Goal: Task Accomplishment & Management: Manage account settings

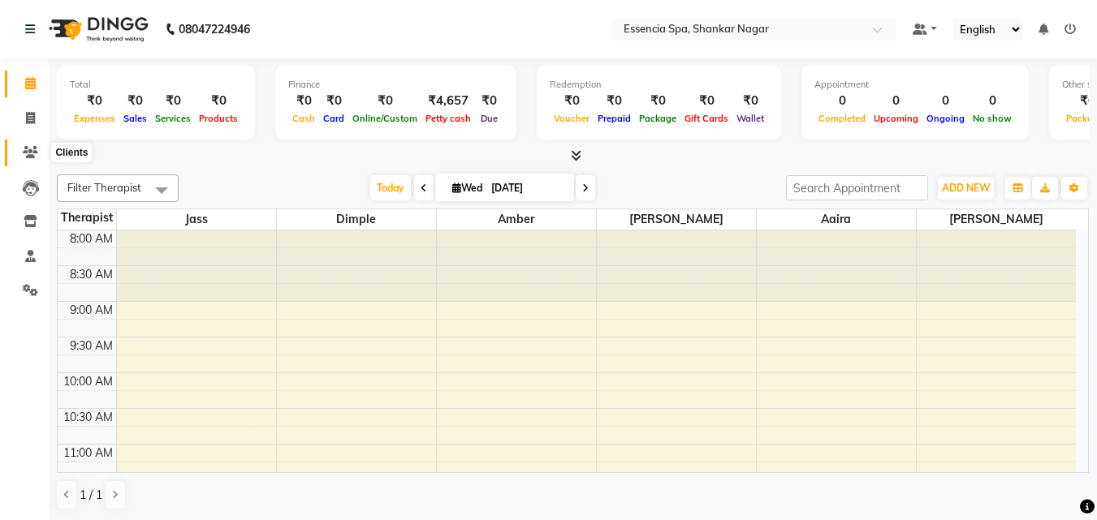
click at [31, 146] on icon at bounding box center [30, 152] width 15 height 12
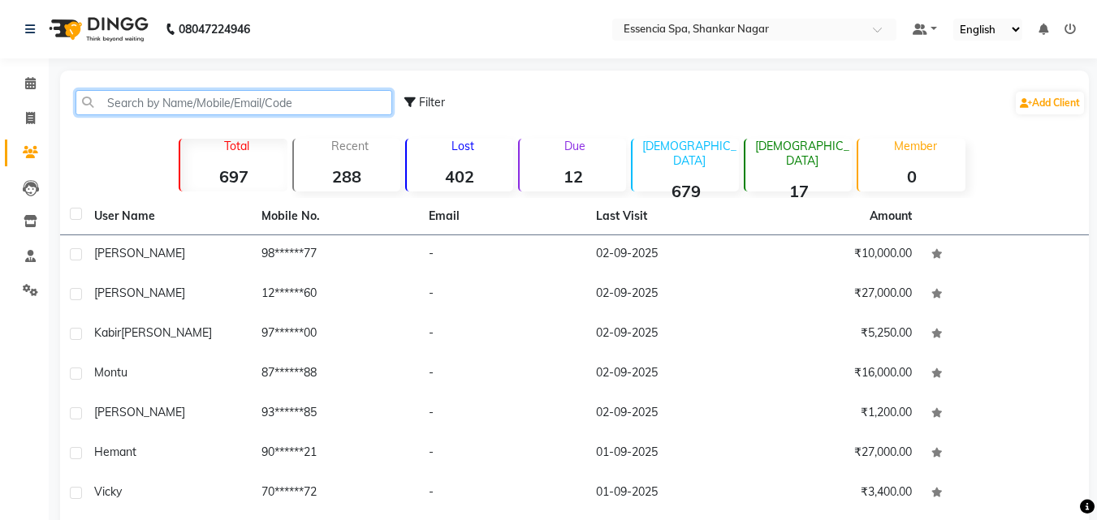
click at [213, 102] on input "text" at bounding box center [234, 102] width 317 height 25
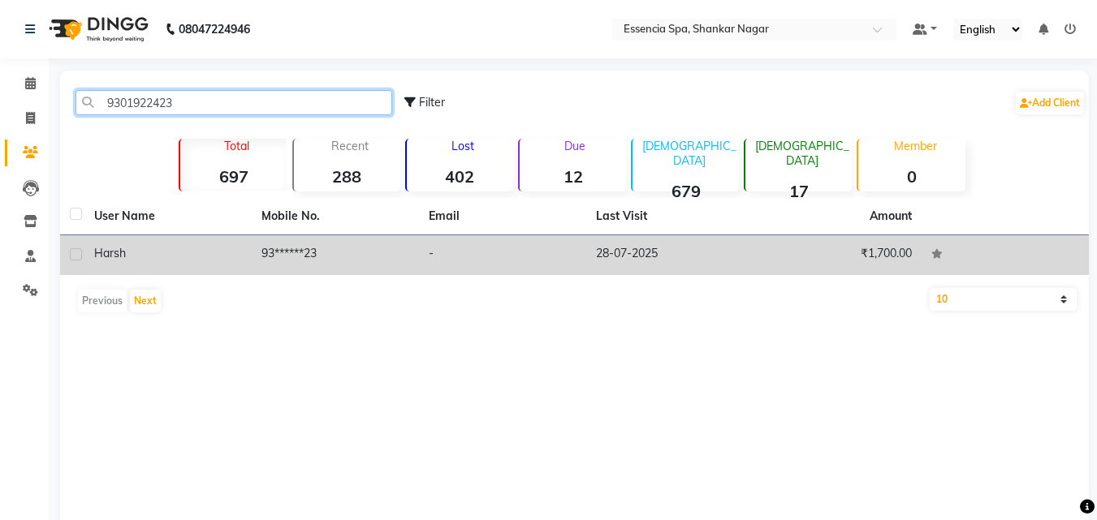
type input "9301922423"
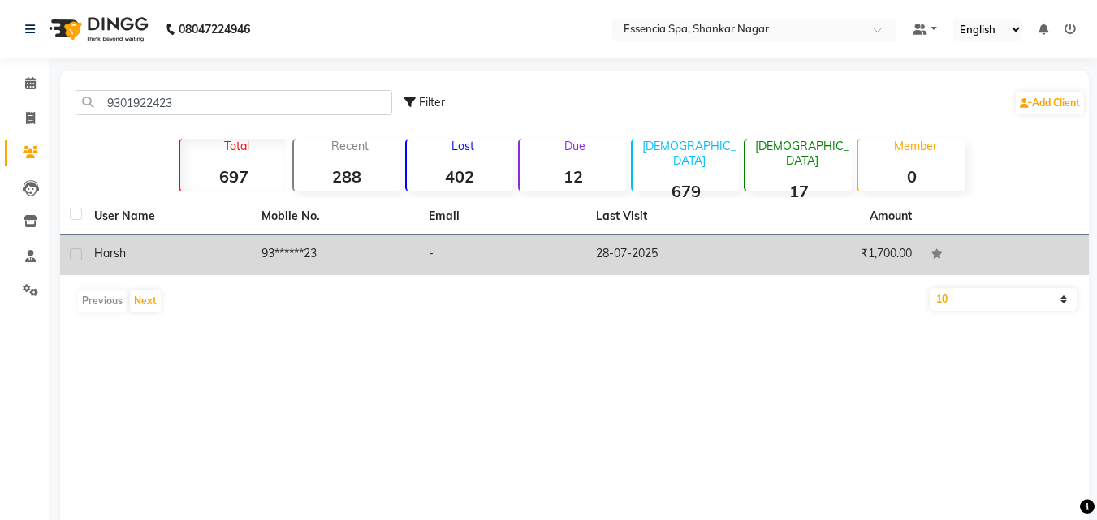
click at [222, 244] on td "Harsh" at bounding box center [167, 255] width 167 height 40
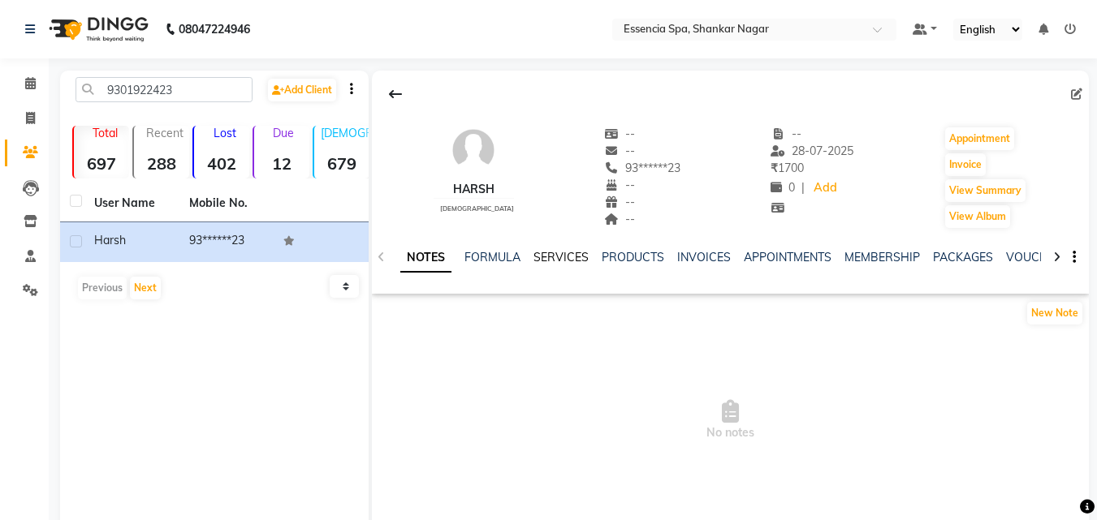
click at [538, 258] on link "SERVICES" at bounding box center [560, 257] width 55 height 15
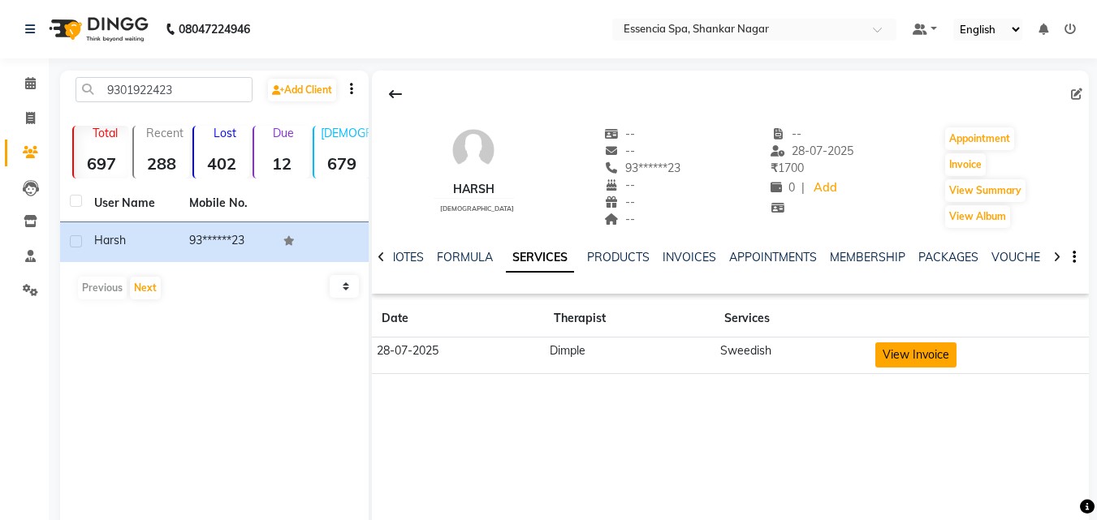
click at [936, 351] on button "View Invoice" at bounding box center [915, 355] width 81 height 25
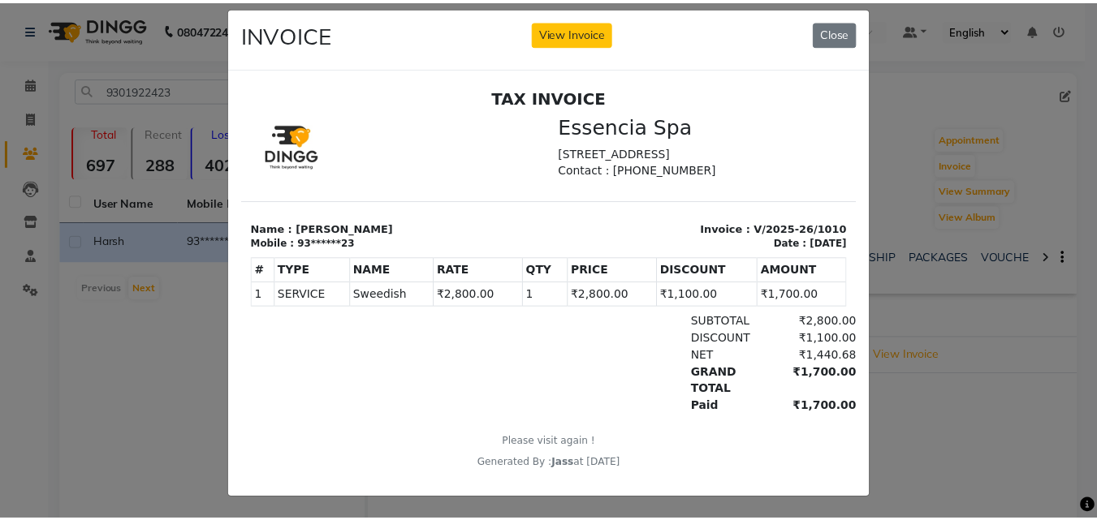
scroll to position [30, 0]
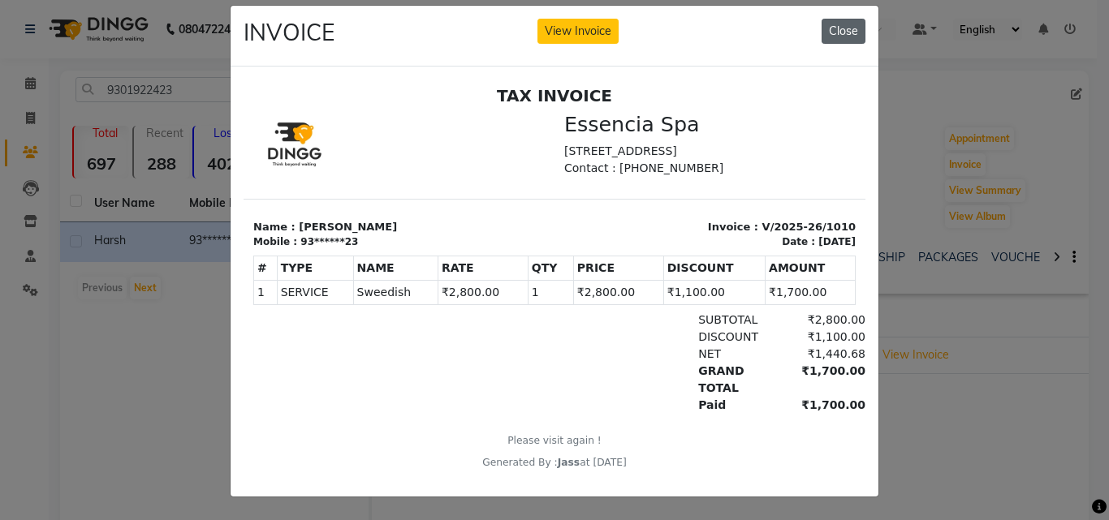
click at [857, 19] on button "Close" at bounding box center [844, 31] width 44 height 25
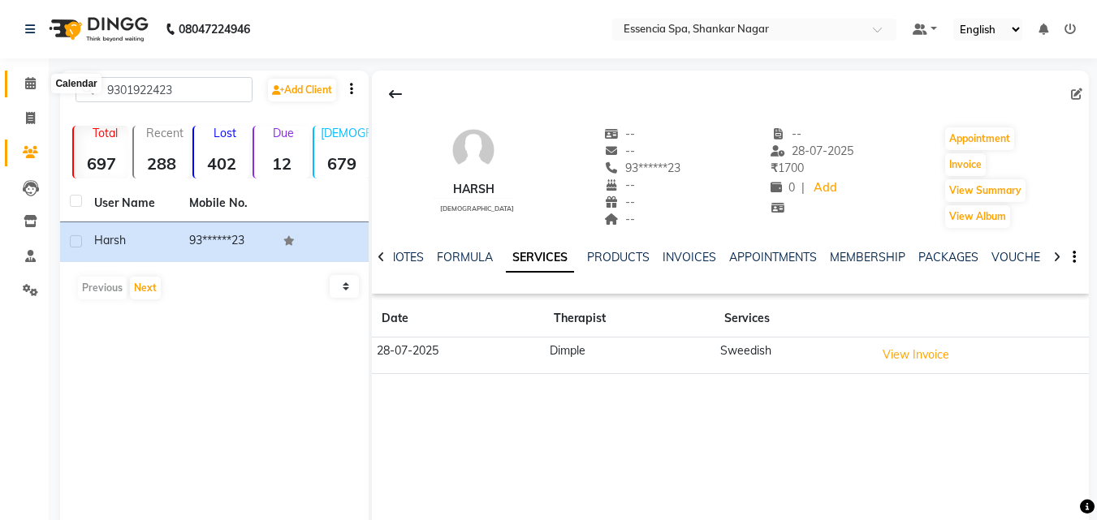
click at [36, 79] on icon at bounding box center [30, 83] width 11 height 12
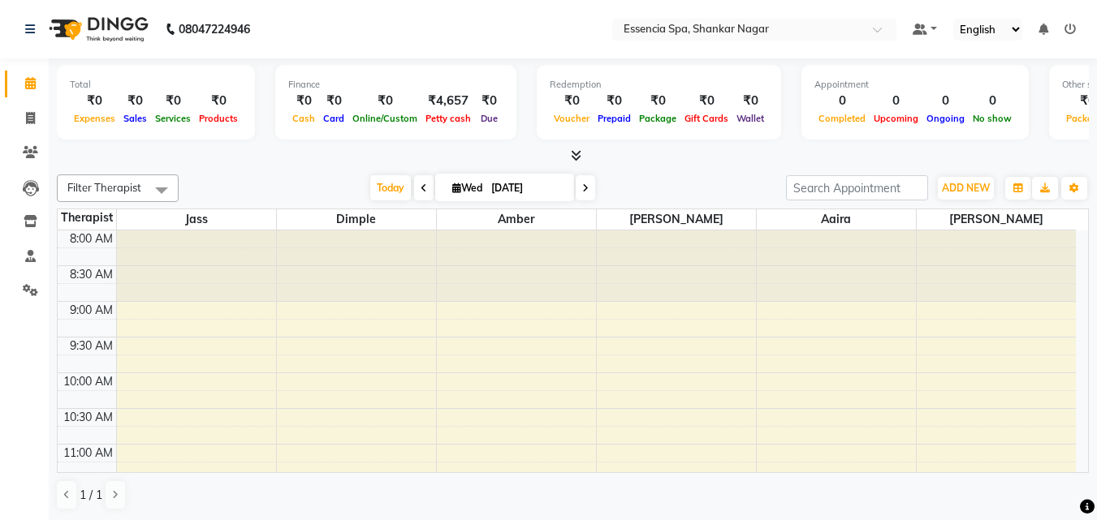
click at [312, 168] on div "Total ₹0 Expenses ₹0 Sales ₹0 Services ₹0 Products Finance ₹0 Cash ₹0 Card ₹0 O…" at bounding box center [573, 289] width 1048 height 463
